Goal: Information Seeking & Learning: Learn about a topic

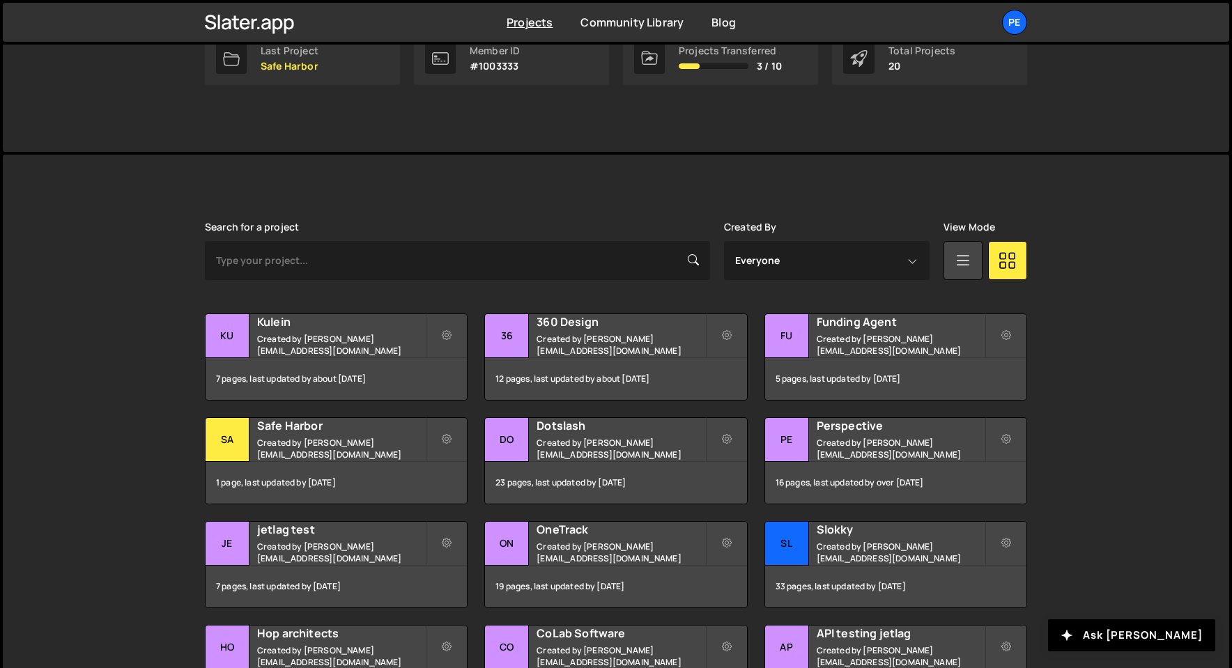
scroll to position [402, 0]
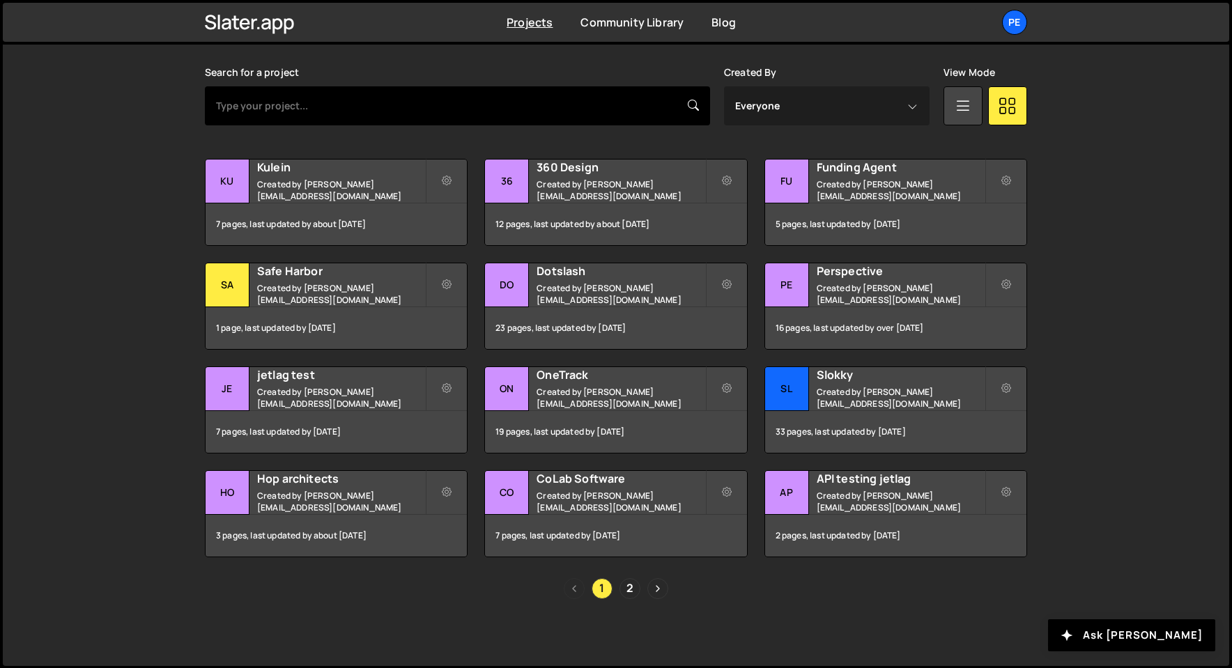
click at [386, 114] on input "text" at bounding box center [457, 105] width 505 height 39
type input "bookkeep"
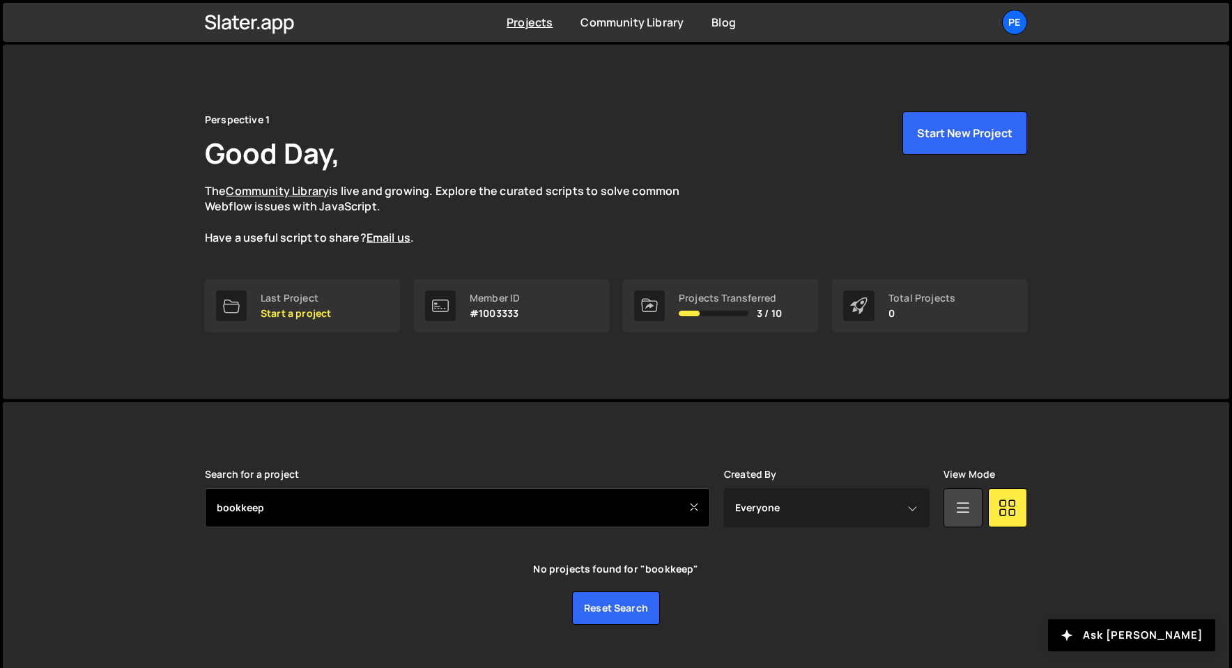
scroll to position [26, 0]
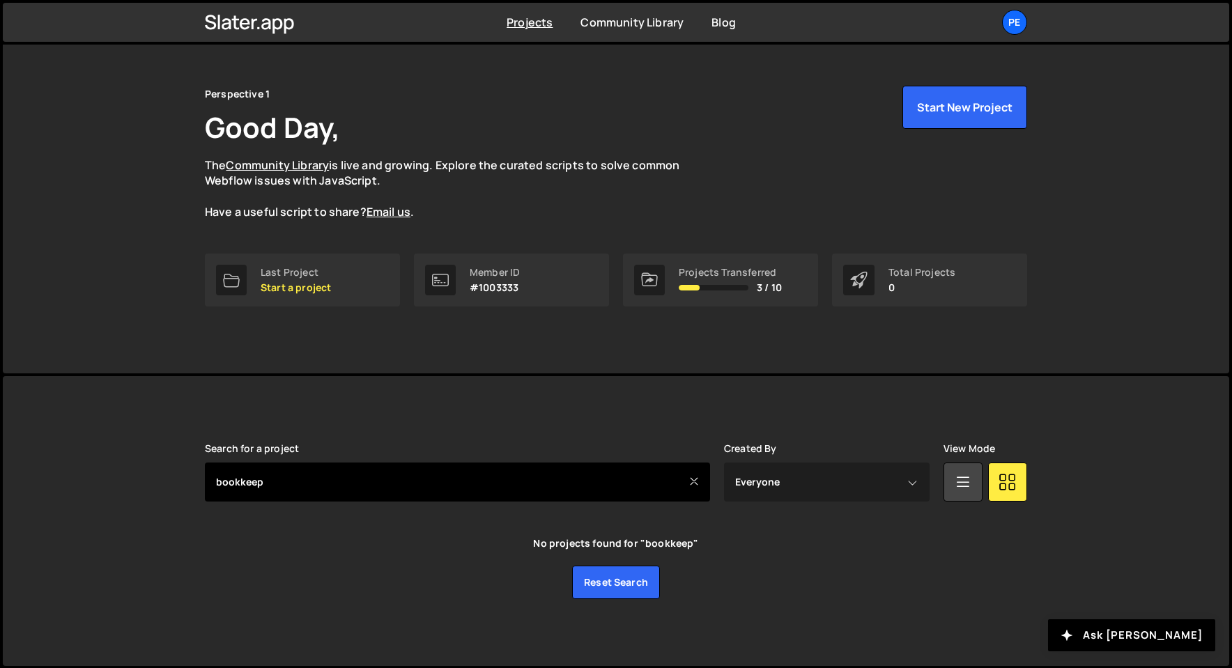
click at [334, 473] on input "bookkeep" at bounding box center [457, 482] width 505 height 39
click at [314, 487] on input "bookkeep" at bounding box center [457, 482] width 505 height 39
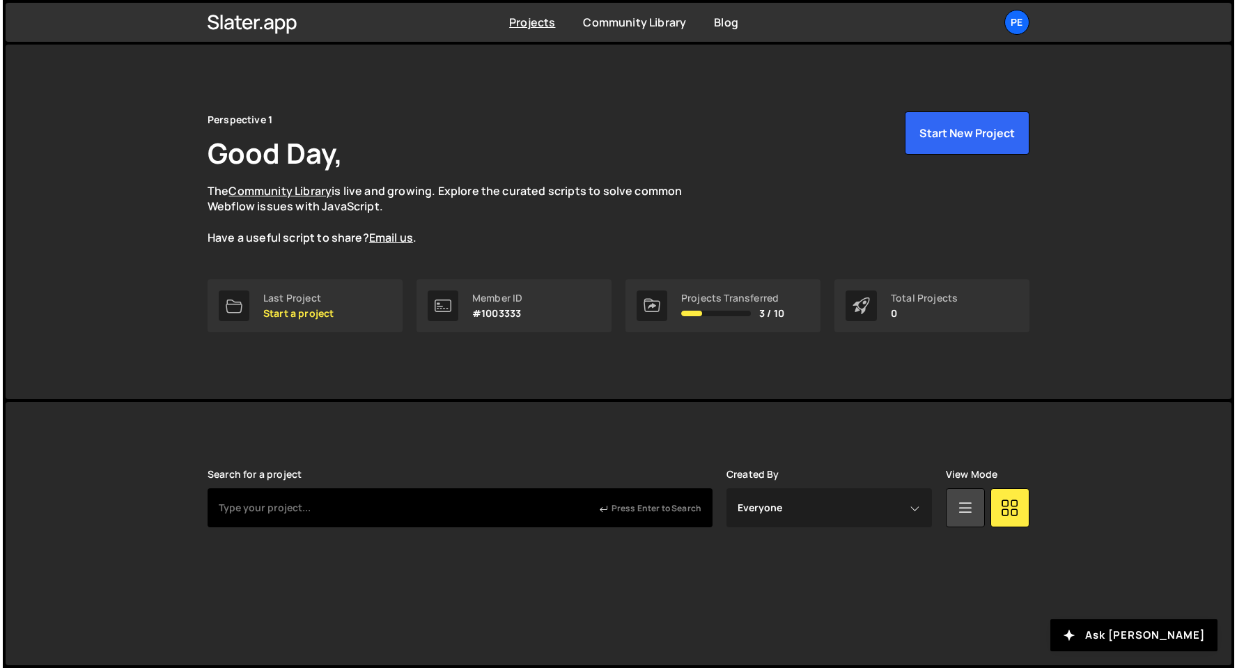
scroll to position [0, 0]
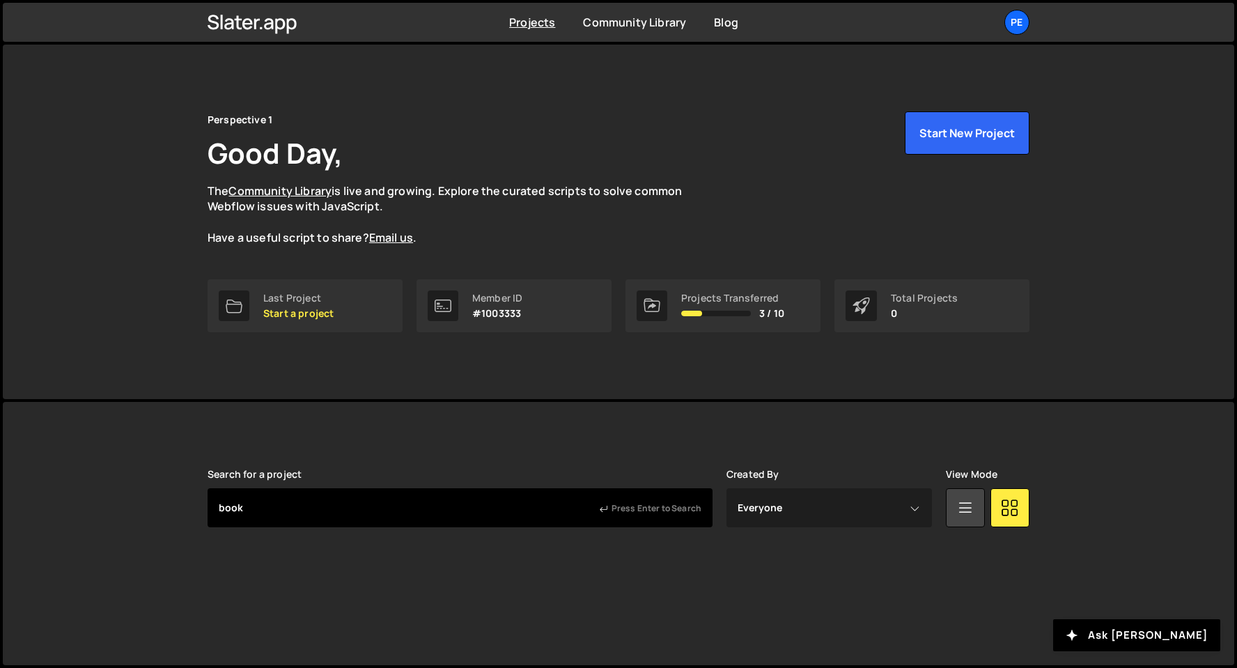
type input "book"
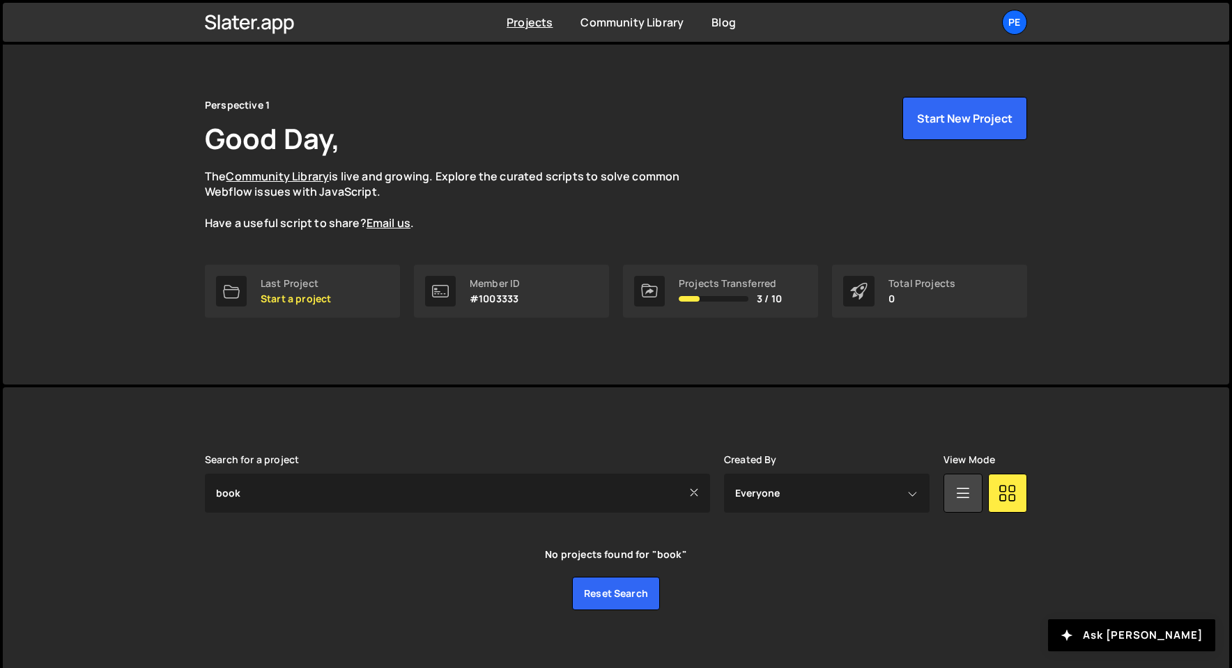
scroll to position [16, 0]
click at [1013, 29] on div "Pe" at bounding box center [1014, 22] width 25 height 25
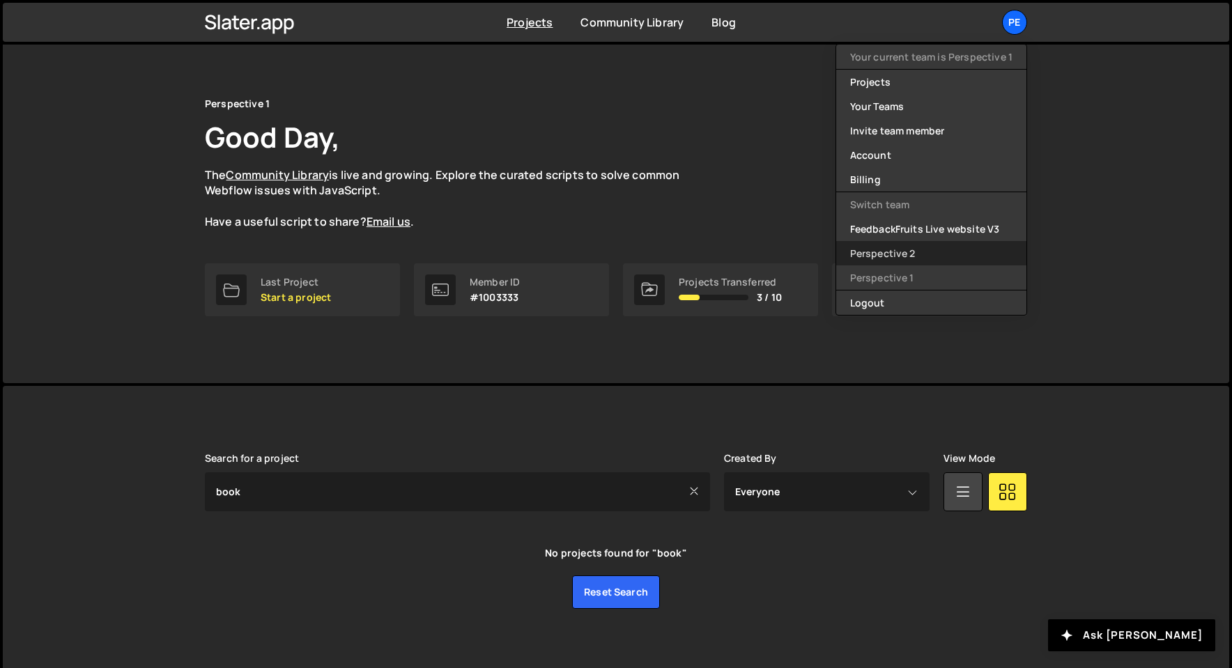
click at [961, 256] on link "Perspective 2" at bounding box center [931, 253] width 190 height 24
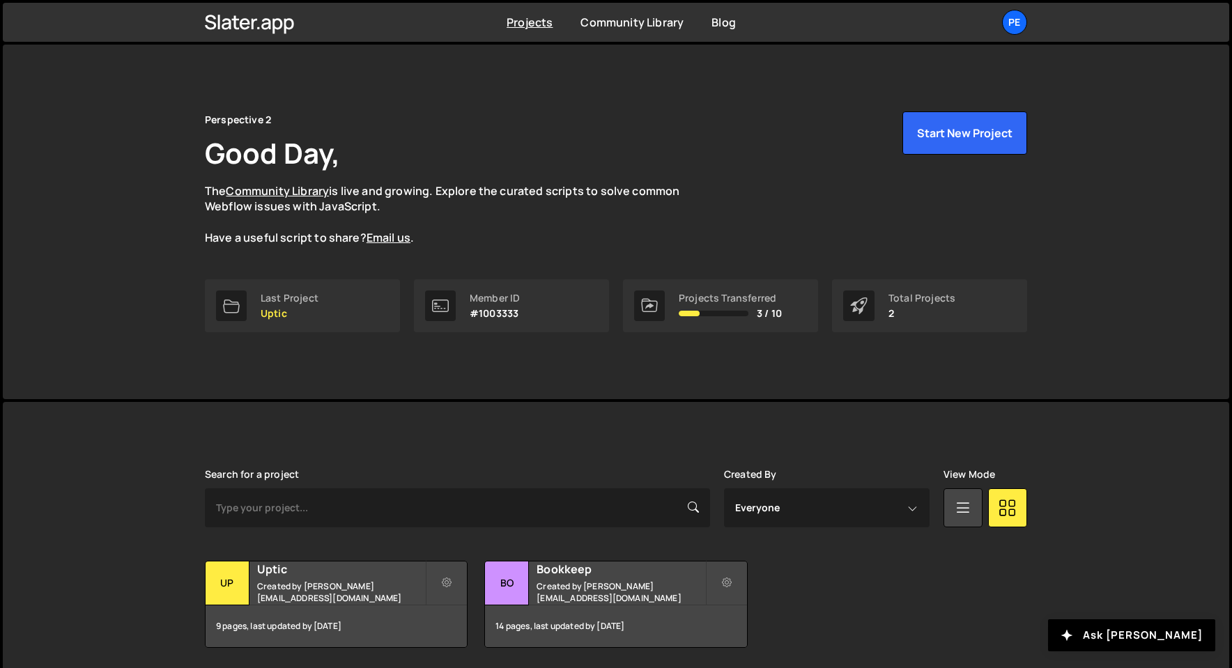
scroll to position [49, 0]
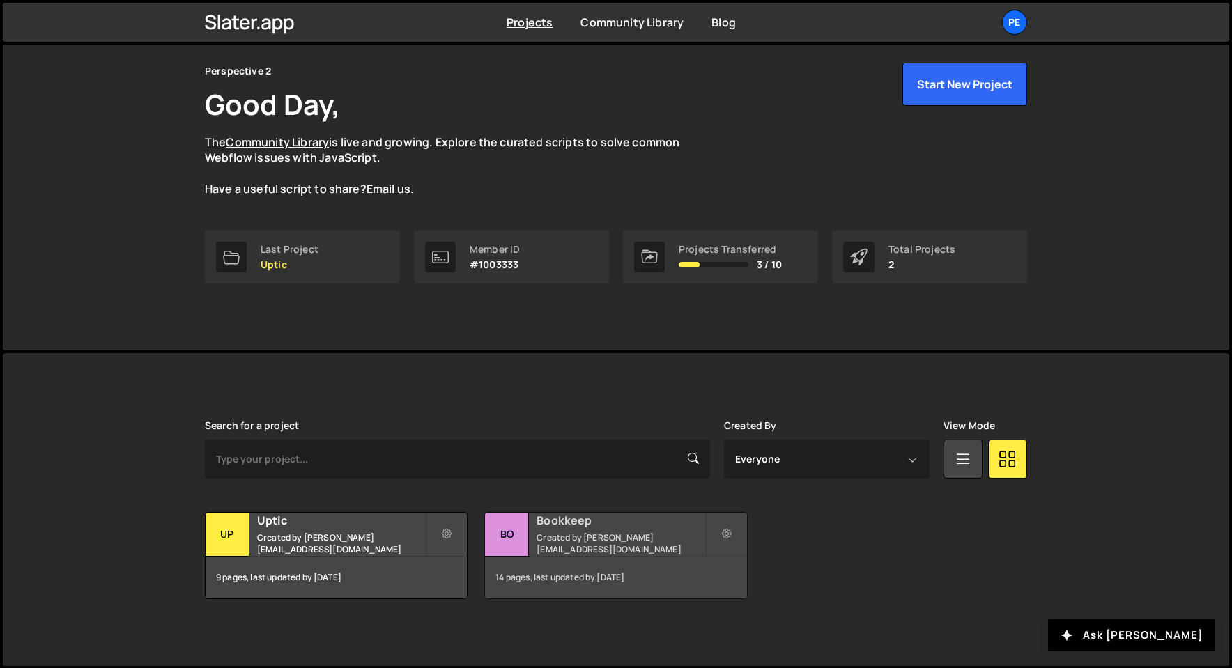
click at [567, 528] on h2 "Bookkeep" at bounding box center [620, 520] width 168 height 15
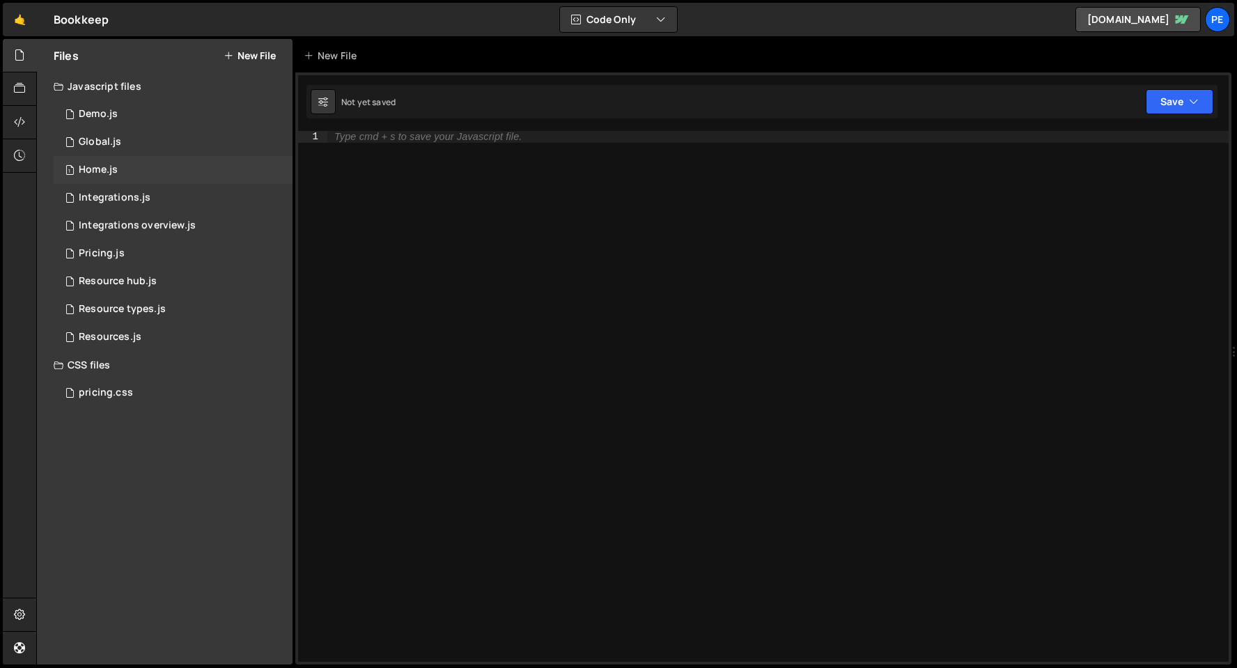
click at [136, 169] on div "1 Home.js 0" at bounding box center [173, 170] width 239 height 28
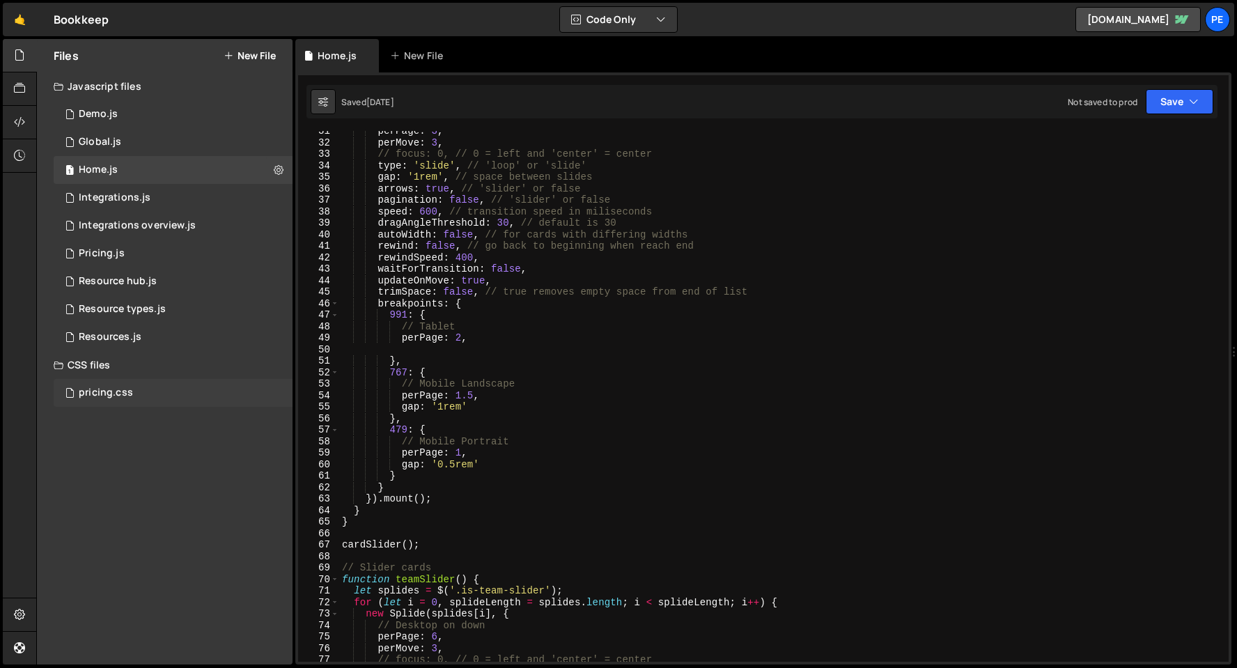
scroll to position [237, 0]
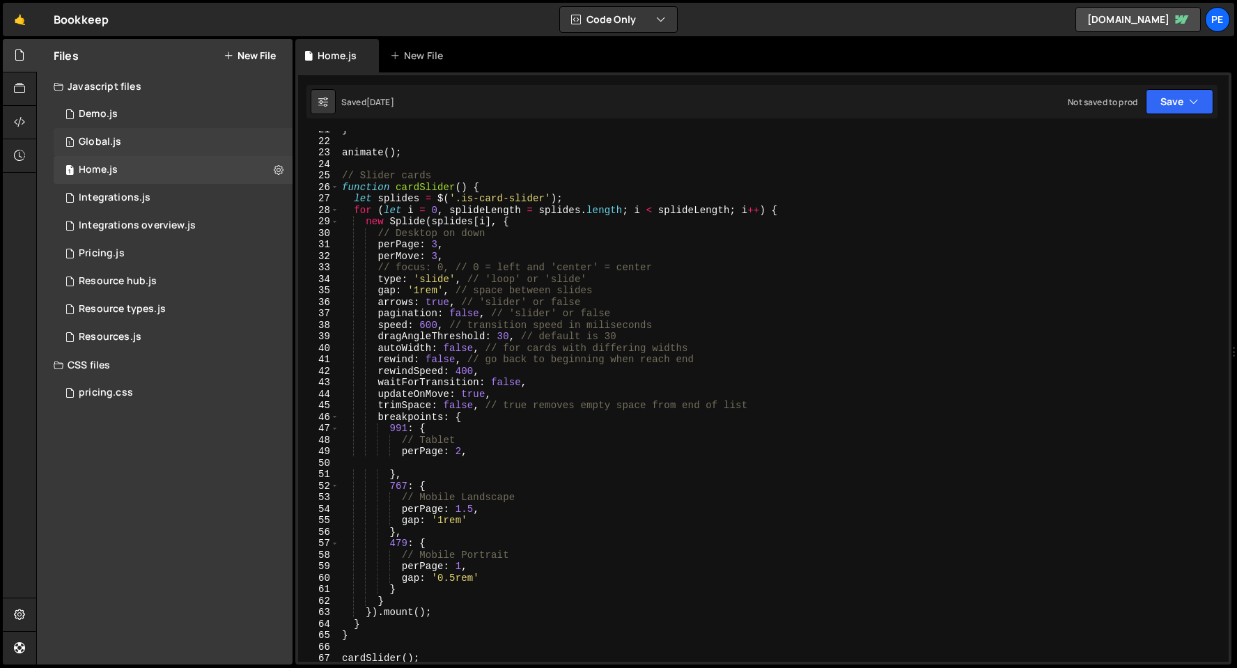
click at [144, 142] on div "1 Global.js 0" at bounding box center [173, 142] width 239 height 28
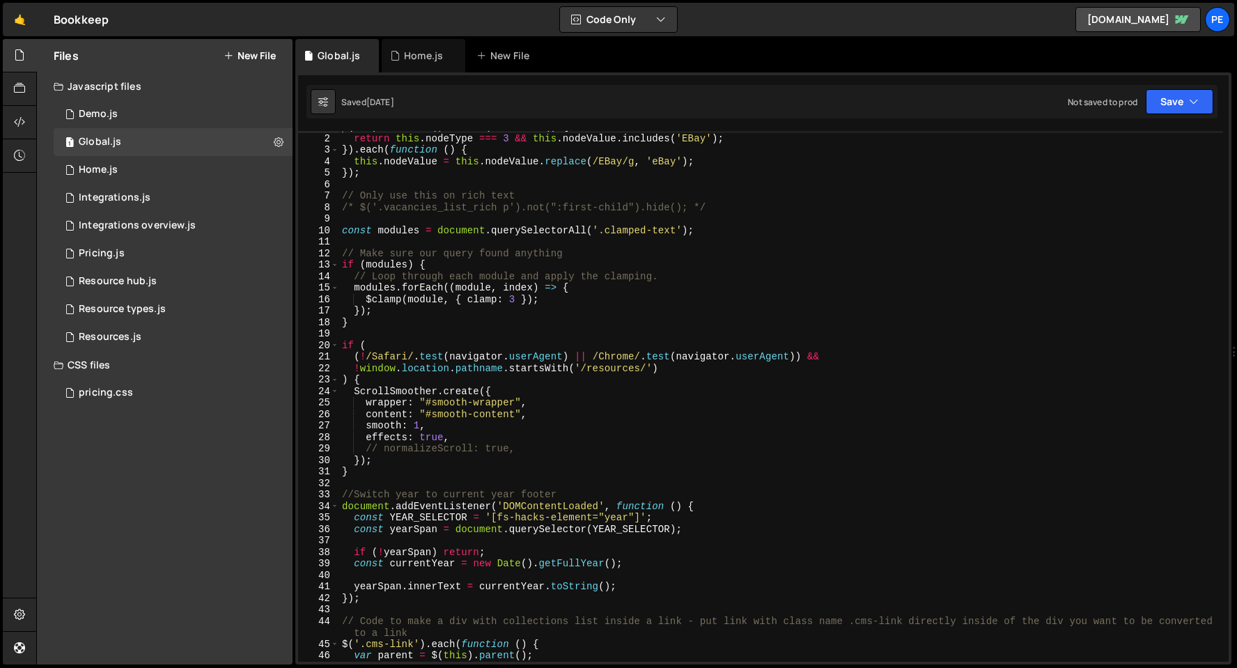
scroll to position [10, 0]
click at [588, 307] on div "$ ( '*' ) . contents ( ) . filter ( function ( ) { return this . nodeType === 3…" at bounding box center [781, 397] width 884 height 554
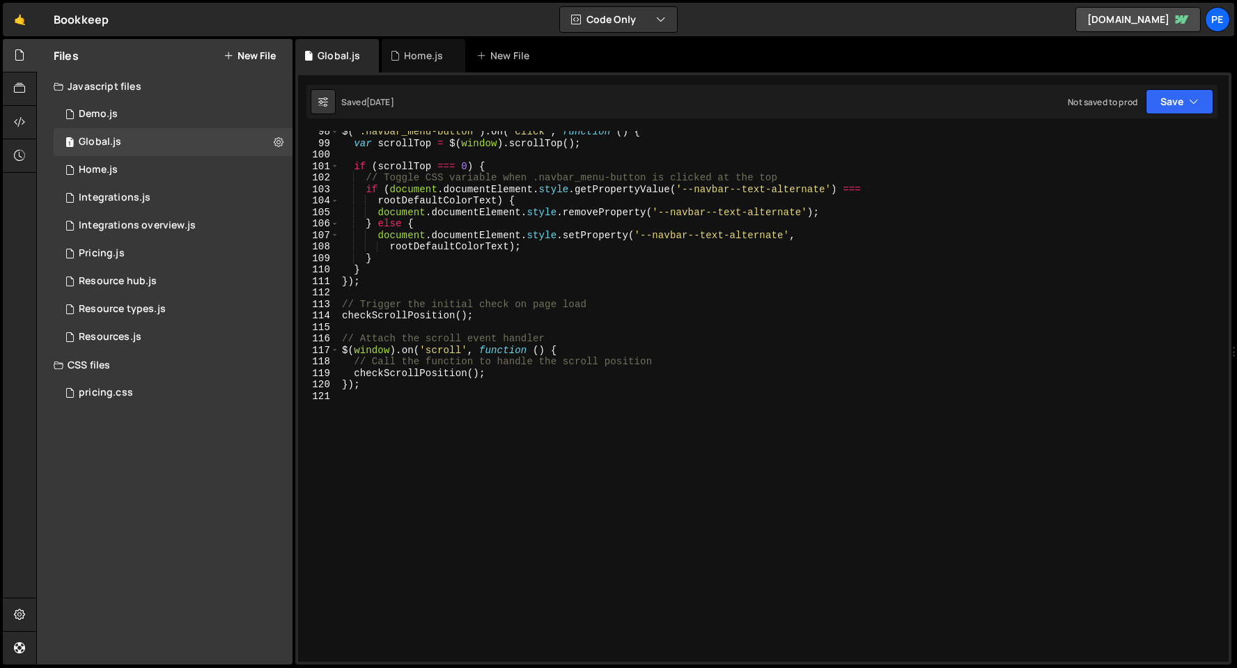
scroll to position [1131, 0]
type textarea "});"
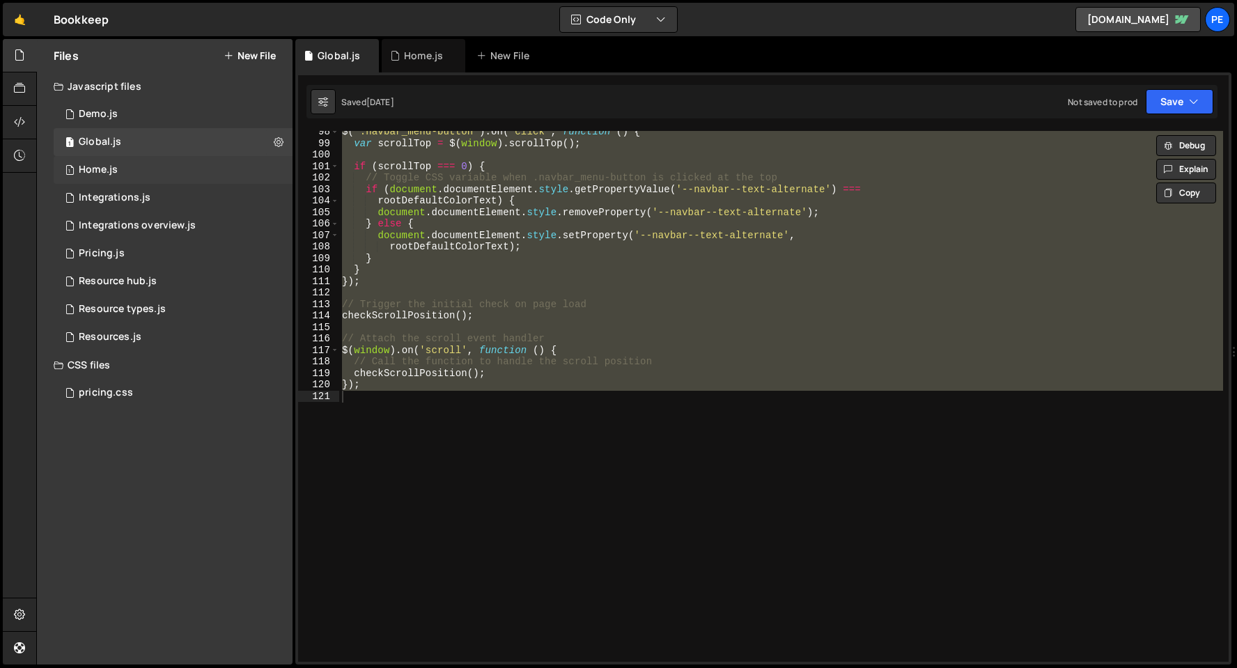
click at [151, 176] on div "1 Home.js 0" at bounding box center [173, 170] width 239 height 28
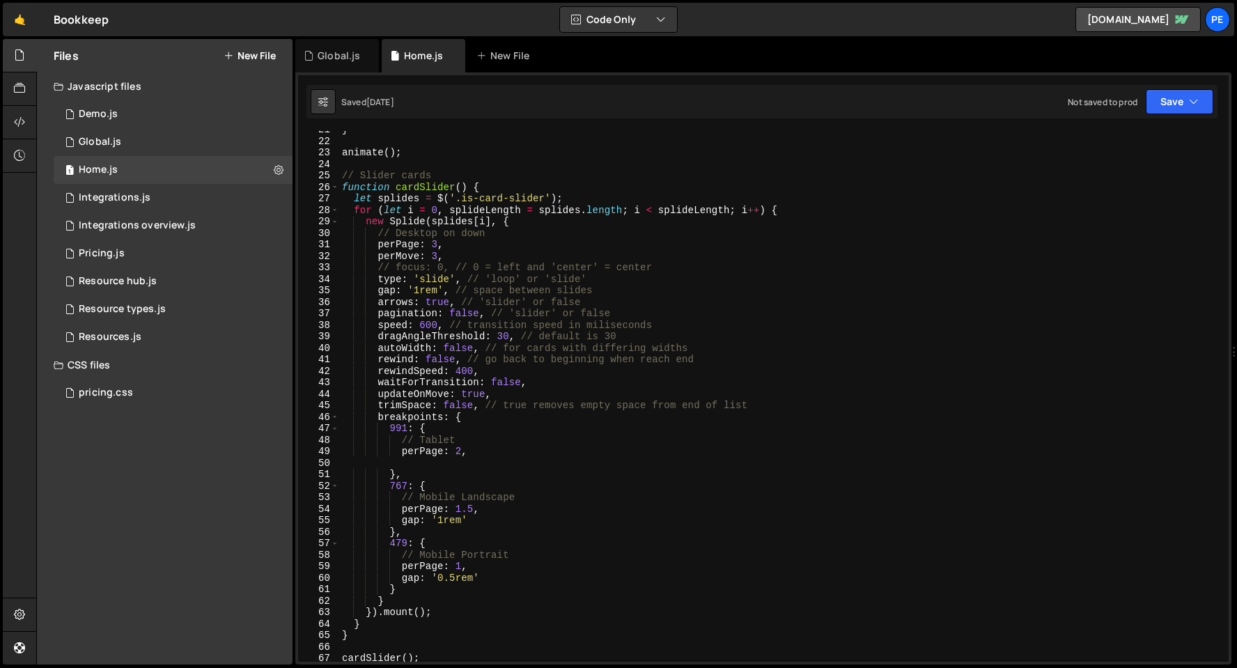
click at [462, 310] on div "} animate ( ) ; // Slider cards function cardSlider ( ) { let splides = $ ( '.i…" at bounding box center [781, 401] width 884 height 554
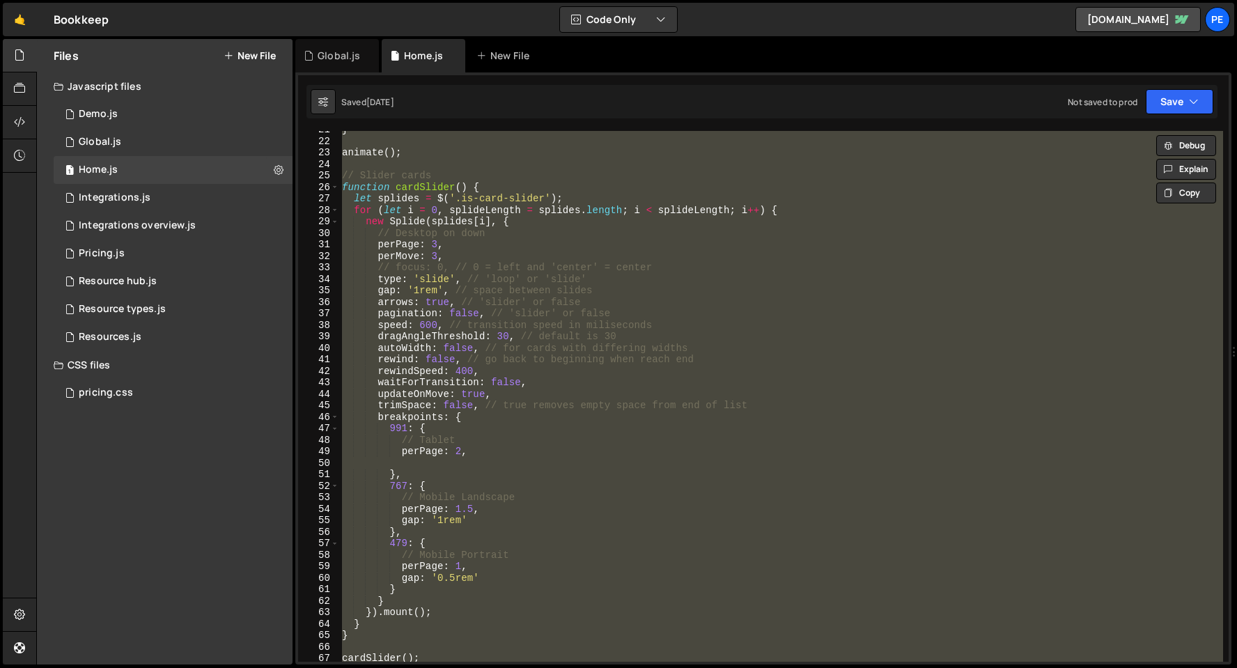
click at [553, 280] on div "} animate ( ) ; // Slider cards function cardSlider ( ) { let splides = $ ( '.i…" at bounding box center [781, 396] width 884 height 531
type textarea "type: 'slide', // 'loop' or 'slide'"
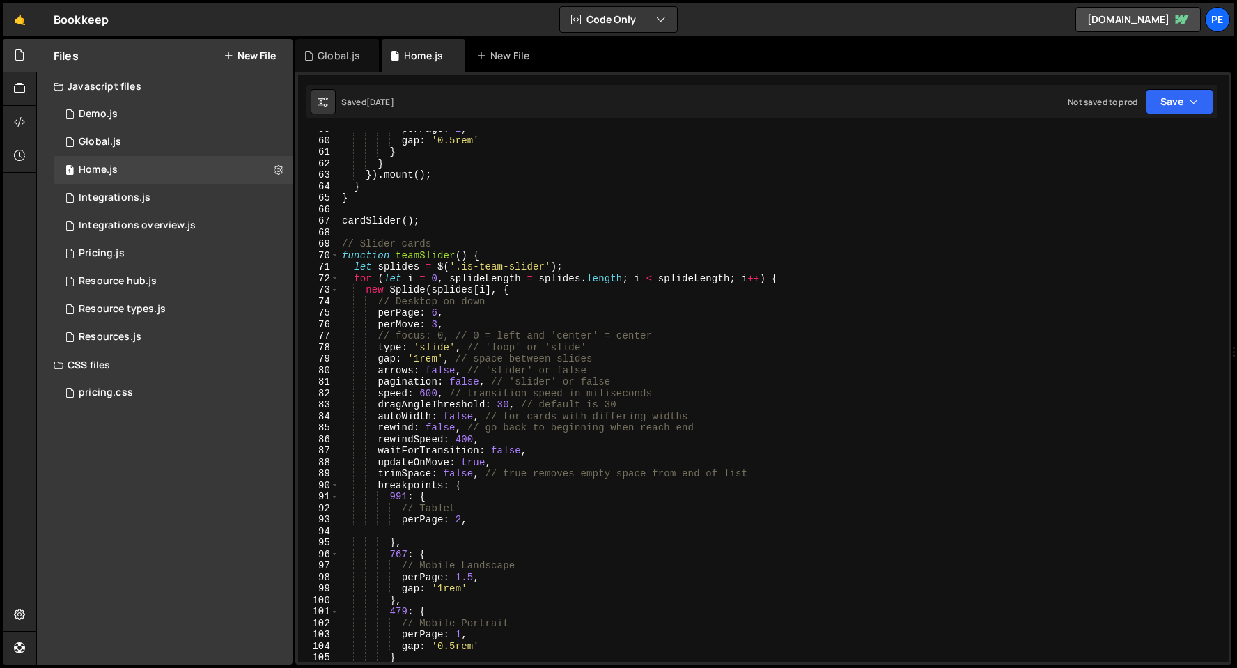
scroll to position [690, 0]
